Goal: Share content

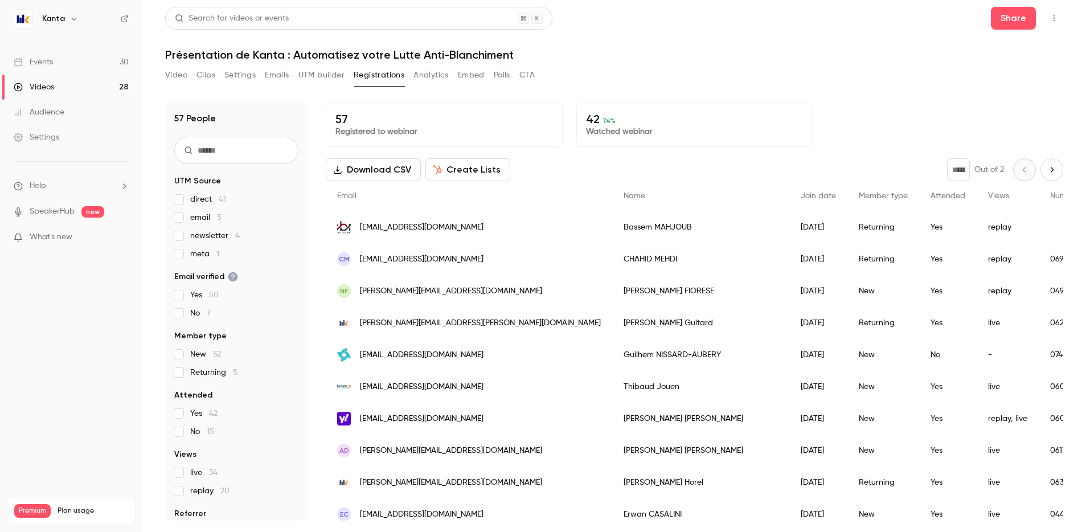
click at [88, 69] on link "Events 30" at bounding box center [71, 62] width 142 height 25
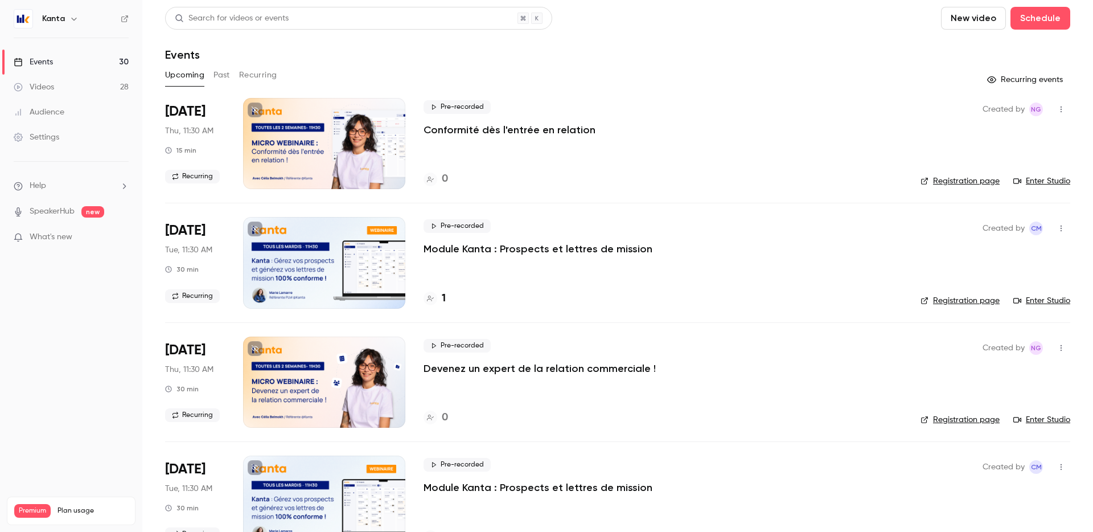
click at [250, 72] on button "Recurring" at bounding box center [258, 75] width 38 height 18
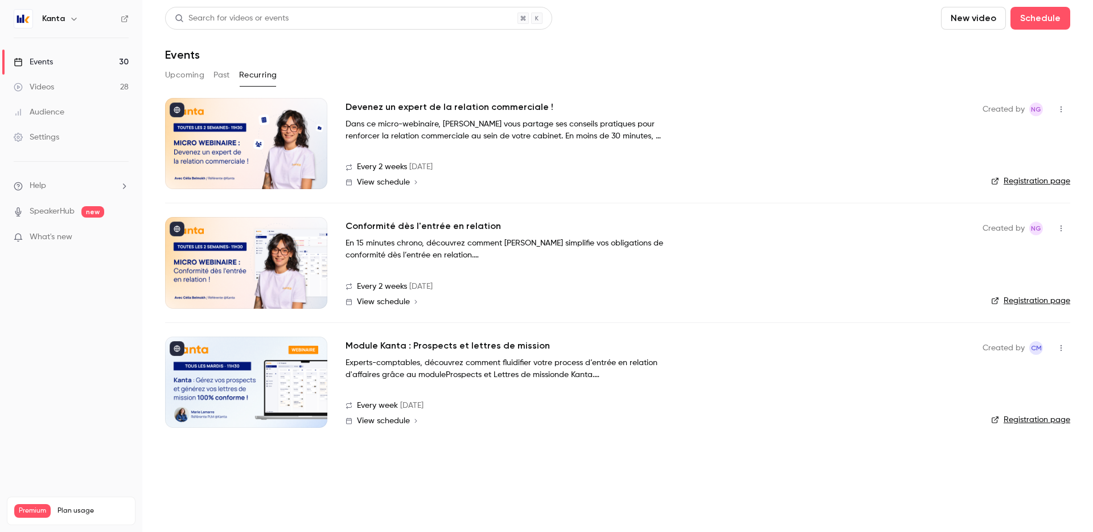
click at [261, 280] on div at bounding box center [246, 262] width 162 height 91
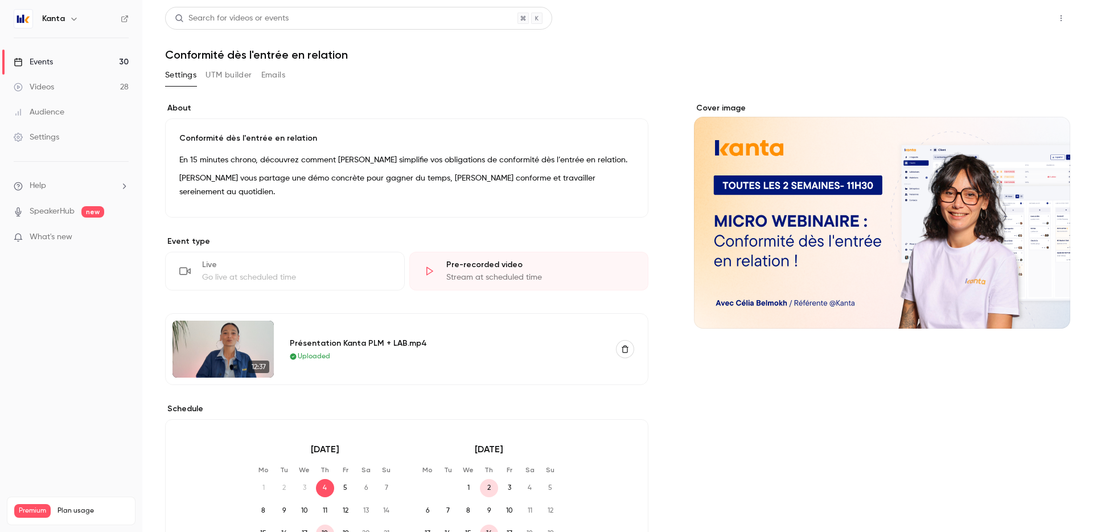
click at [1008, 19] on button "Share" at bounding box center [1020, 18] width 45 height 23
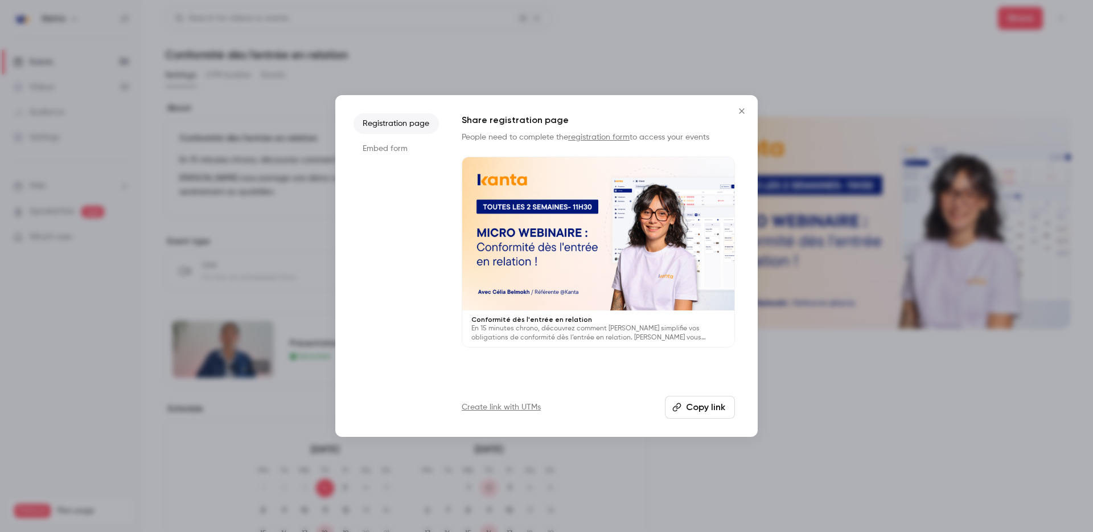
click at [688, 405] on button "Copy link" at bounding box center [700, 407] width 70 height 23
click at [735, 111] on icon "Close" at bounding box center [742, 110] width 14 height 9
